Goal: Find contact information: Obtain details needed to contact an individual or organization

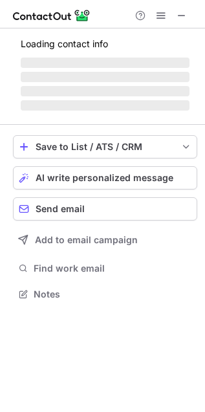
scroll to position [302, 205]
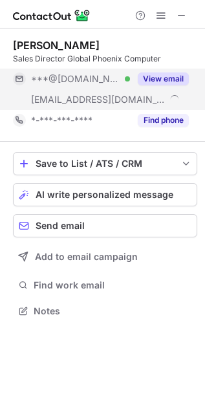
click at [171, 76] on button "View email" at bounding box center [163, 78] width 51 height 13
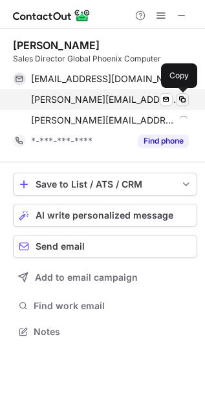
click at [180, 101] on span at bounding box center [182, 99] width 10 height 10
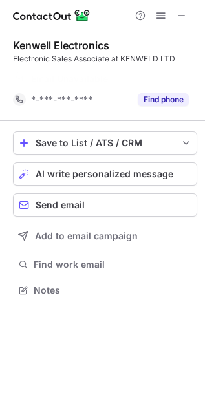
scroll to position [6, 6]
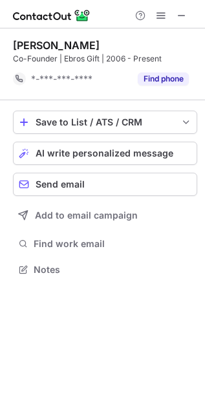
scroll to position [6, 6]
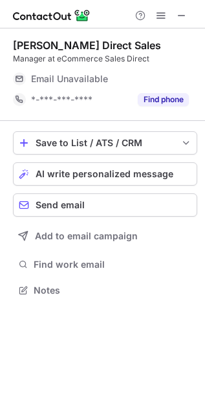
scroll to position [281, 205]
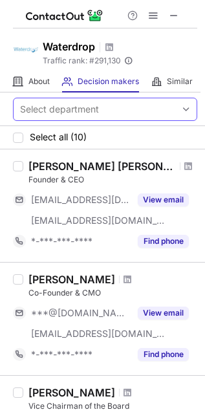
click at [109, 113] on div "Select department" at bounding box center [95, 109] width 162 height 21
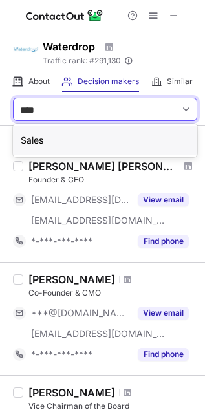
type input "*****"
click at [65, 136] on div "Sales" at bounding box center [105, 140] width 184 height 28
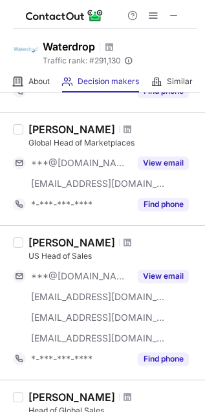
scroll to position [215, 0]
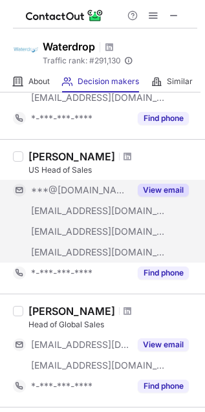
click at [141, 184] on button "View email" at bounding box center [163, 190] width 51 height 13
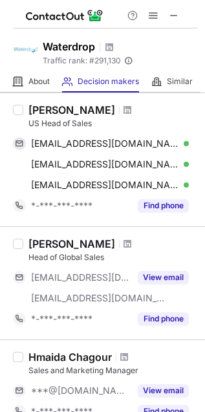
scroll to position [287, 0]
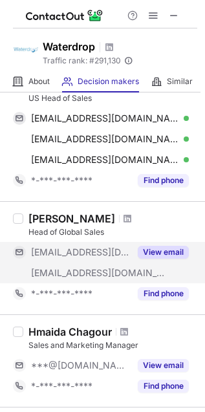
click at [161, 250] on button "View email" at bounding box center [163, 252] width 51 height 13
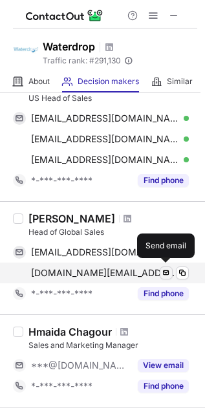
click at [166, 276] on span at bounding box center [166, 273] width 10 height 10
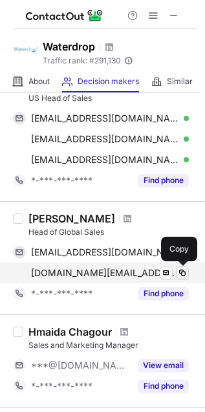
click at [180, 271] on span at bounding box center [182, 273] width 10 height 10
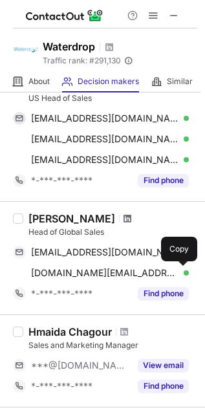
click at [124, 220] on span at bounding box center [128, 218] width 8 height 10
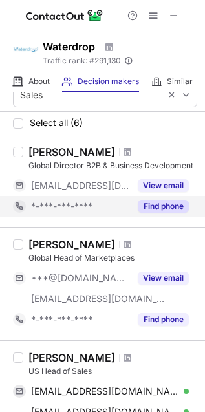
scroll to position [0, 0]
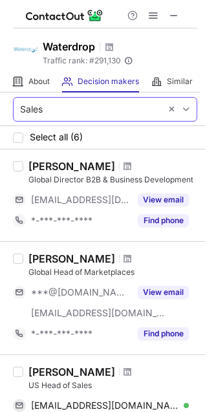
click at [46, 102] on div "Sales" at bounding box center [87, 109] width 147 height 21
click at [47, 102] on div "Sales" at bounding box center [87, 109] width 147 height 21
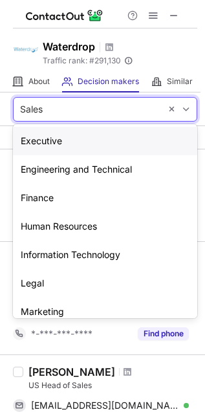
click at [29, 135] on div "Executive" at bounding box center [105, 141] width 184 height 28
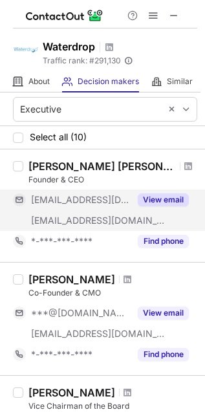
click at [165, 194] on button "View email" at bounding box center [163, 199] width 51 height 13
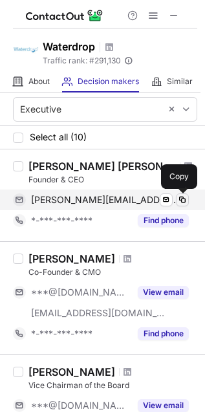
click at [180, 200] on span at bounding box center [182, 200] width 10 height 10
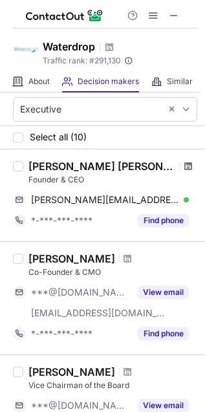
click at [184, 168] on span at bounding box center [188, 166] width 8 height 10
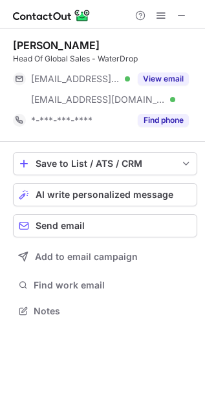
scroll to position [302, 205]
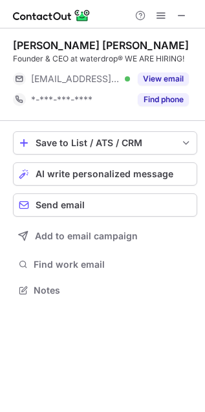
scroll to position [281, 205]
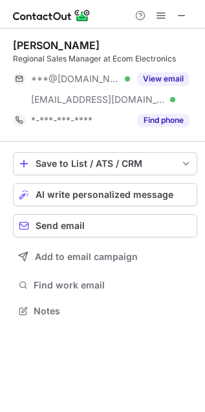
scroll to position [302, 205]
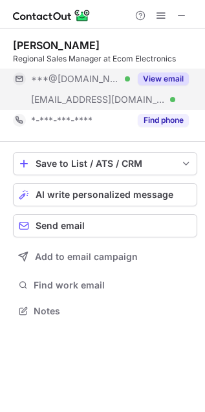
click at [178, 80] on button "View email" at bounding box center [163, 78] width 51 height 13
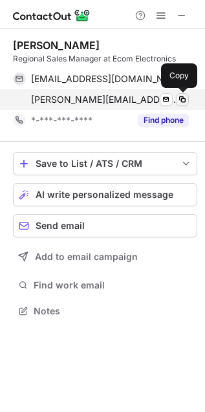
click at [180, 100] on span at bounding box center [182, 99] width 10 height 10
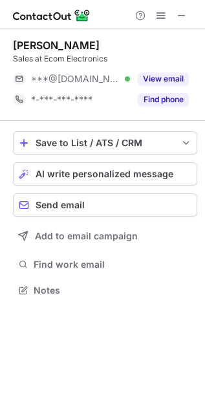
scroll to position [281, 205]
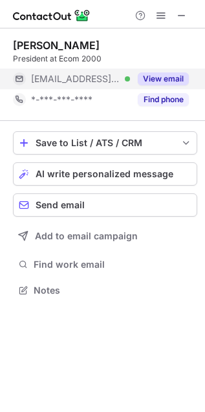
click at [155, 74] on button "View email" at bounding box center [163, 78] width 51 height 13
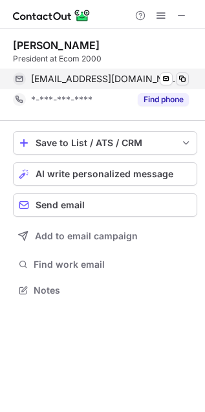
click at [185, 75] on span at bounding box center [182, 79] width 10 height 10
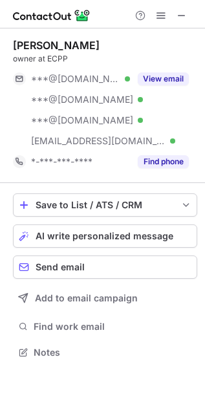
scroll to position [343, 205]
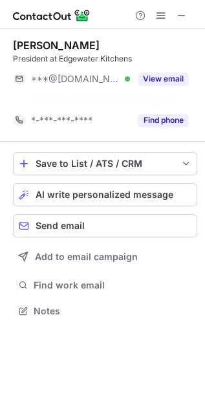
scroll to position [7, 6]
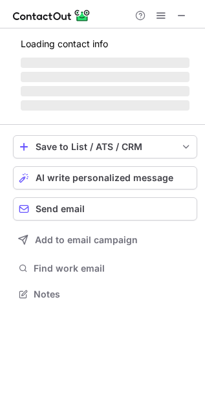
scroll to position [281, 205]
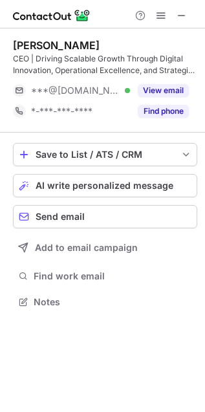
scroll to position [292, 205]
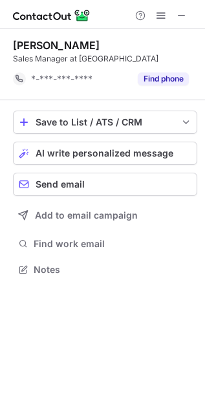
scroll to position [6, 6]
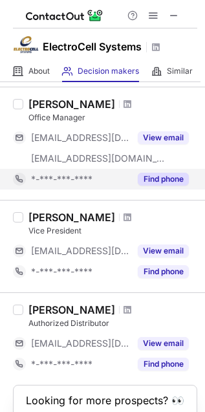
scroll to position [134, 0]
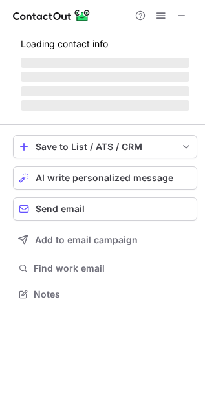
scroll to position [302, 205]
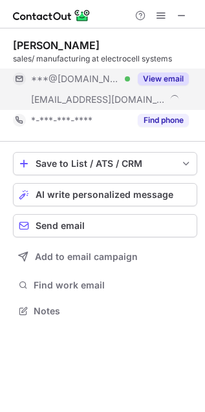
click at [169, 72] on button "View email" at bounding box center [163, 78] width 51 height 13
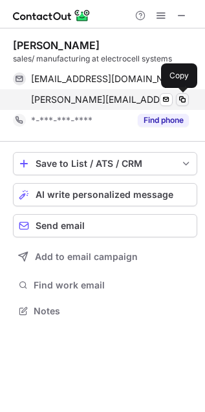
click at [185, 98] on span at bounding box center [182, 99] width 10 height 10
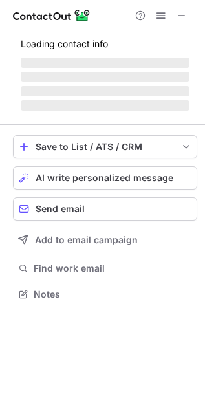
scroll to position [292, 205]
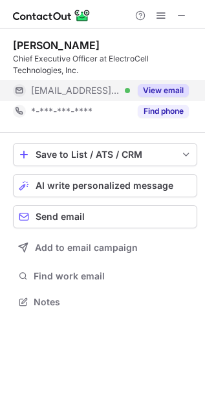
click at [161, 85] on button "View email" at bounding box center [163, 90] width 51 height 13
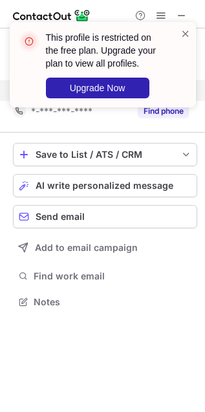
click at [191, 36] on div "This profile is restricted on the free plan. Upgrade your plan to view all prof…" at bounding box center [103, 64] width 186 height 85
click at [182, 32] on span at bounding box center [185, 33] width 10 height 13
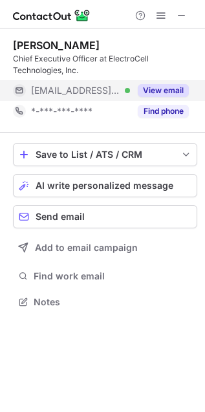
click at [166, 89] on button "View email" at bounding box center [163, 90] width 51 height 13
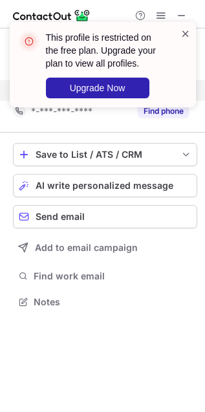
click at [186, 37] on span at bounding box center [185, 33] width 10 height 13
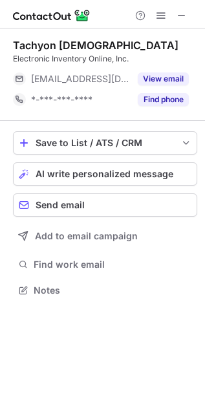
scroll to position [281, 205]
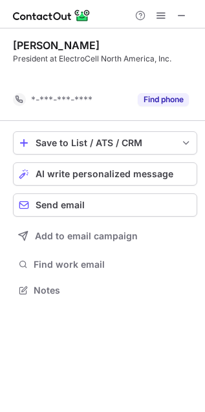
scroll to position [6, 6]
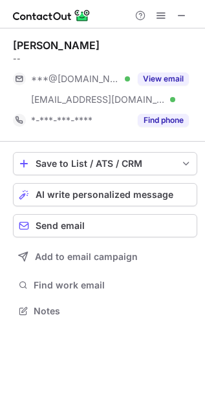
scroll to position [302, 205]
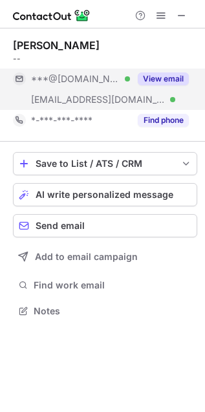
click at [169, 76] on button "View email" at bounding box center [163, 78] width 51 height 13
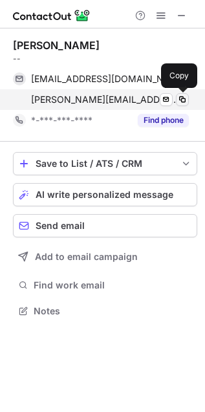
click at [180, 103] on span at bounding box center [182, 99] width 10 height 10
